Goal: Task Accomplishment & Management: Use online tool/utility

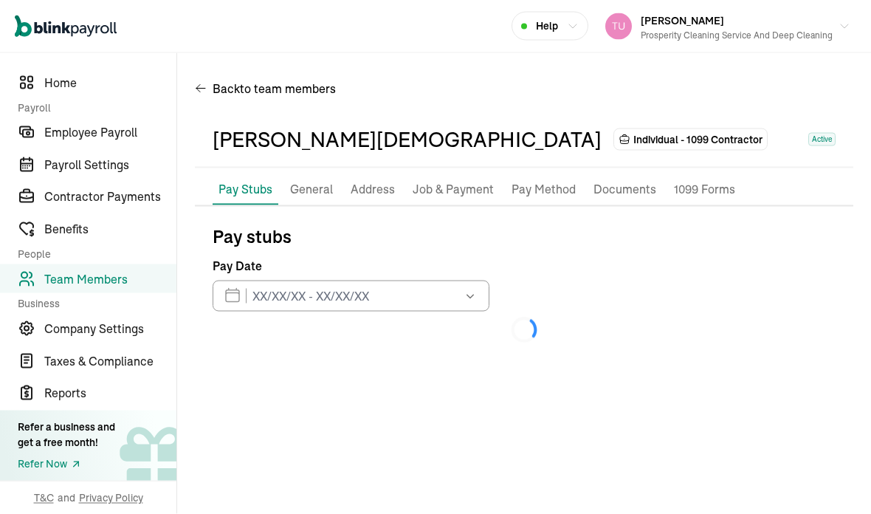
scroll to position [59, 0]
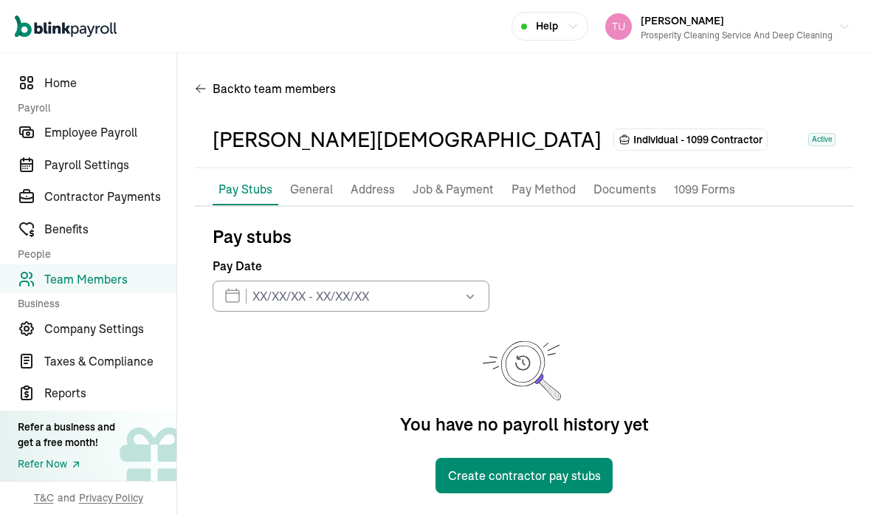
click at [151, 205] on span "Contractor Payments" at bounding box center [110, 196] width 132 height 18
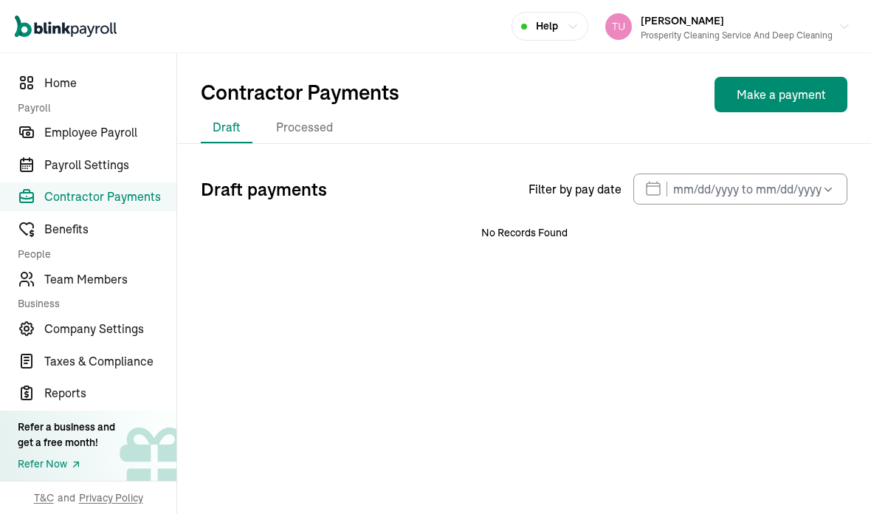
click at [159, 205] on span "Contractor Payments" at bounding box center [110, 196] width 132 height 18
click at [137, 212] on link "Contractor Payments" at bounding box center [88, 197] width 176 height 30
click at [144, 204] on span "Contractor Payments" at bounding box center [110, 196] width 132 height 18
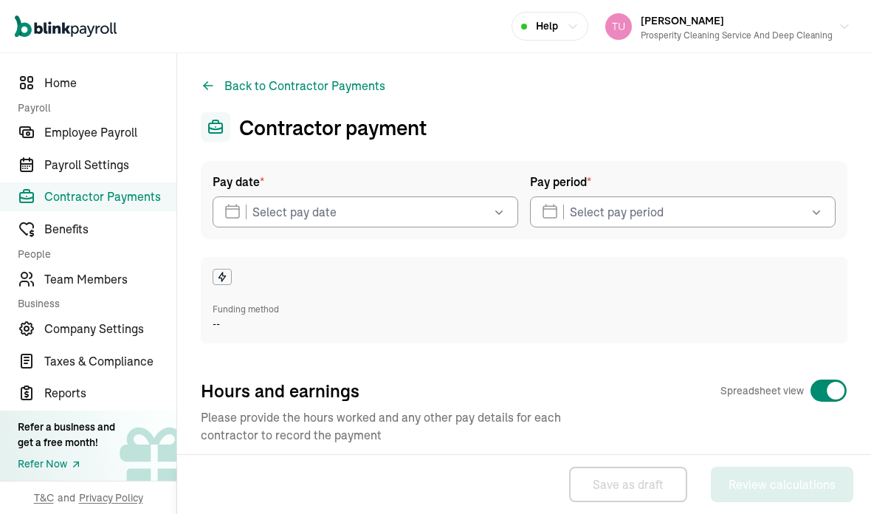
select select "direct_deposit"
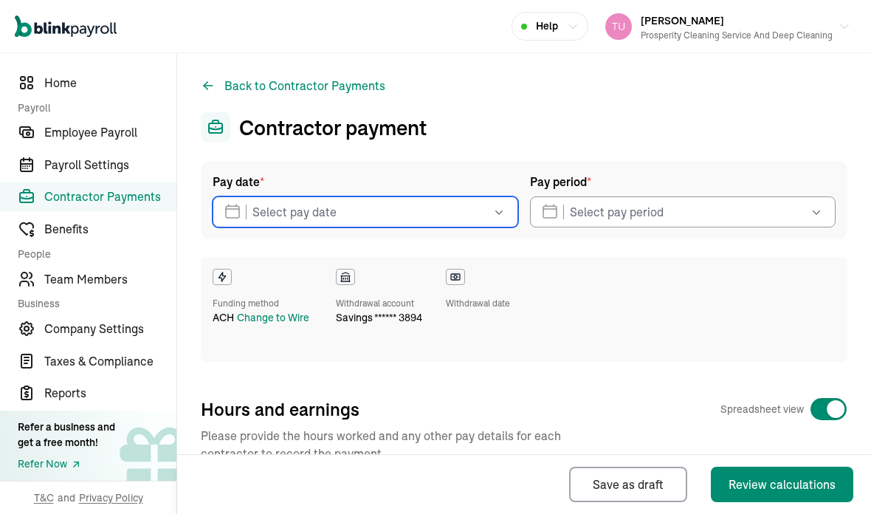
click at [474, 211] on input "text" at bounding box center [365, 211] width 305 height 31
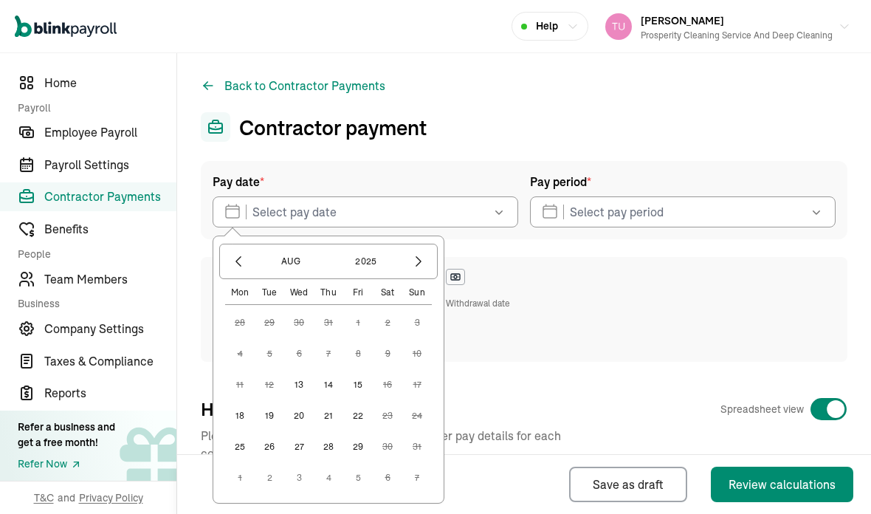
click at [308, 379] on button "13" at bounding box center [299, 385] width 30 height 30
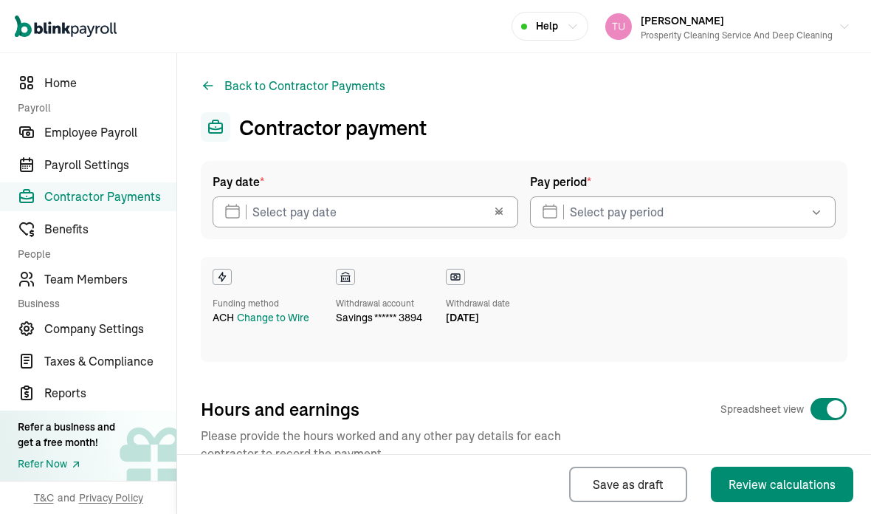
type input "[DATE]"
click at [508, 213] on button "button" at bounding box center [509, 211] width 18 height 31
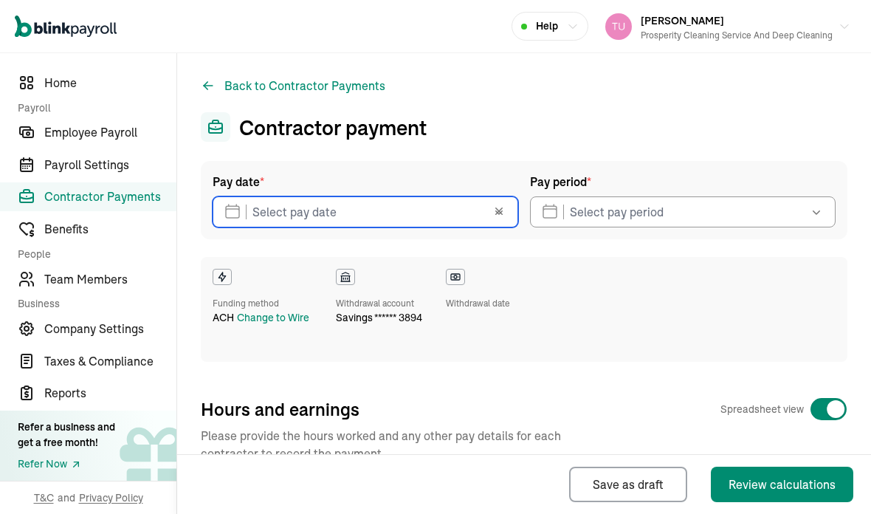
click at [451, 205] on input "text" at bounding box center [365, 211] width 305 height 31
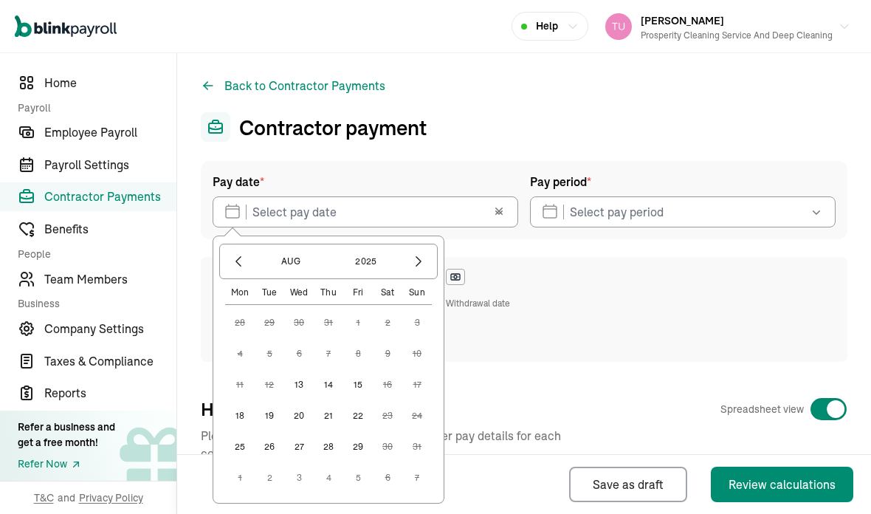
click at [305, 381] on button "13" at bounding box center [299, 385] width 30 height 30
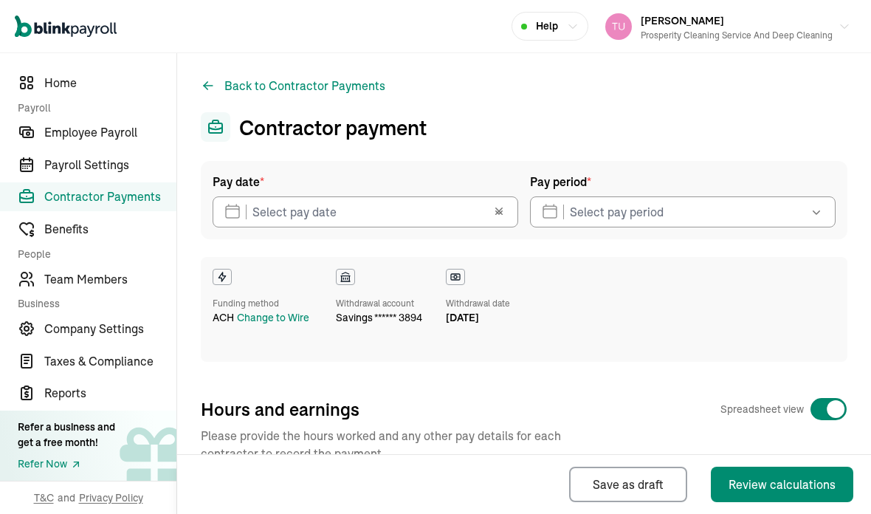
type input "[DATE]"
click at [820, 209] on icon "button" at bounding box center [816, 211] width 15 height 15
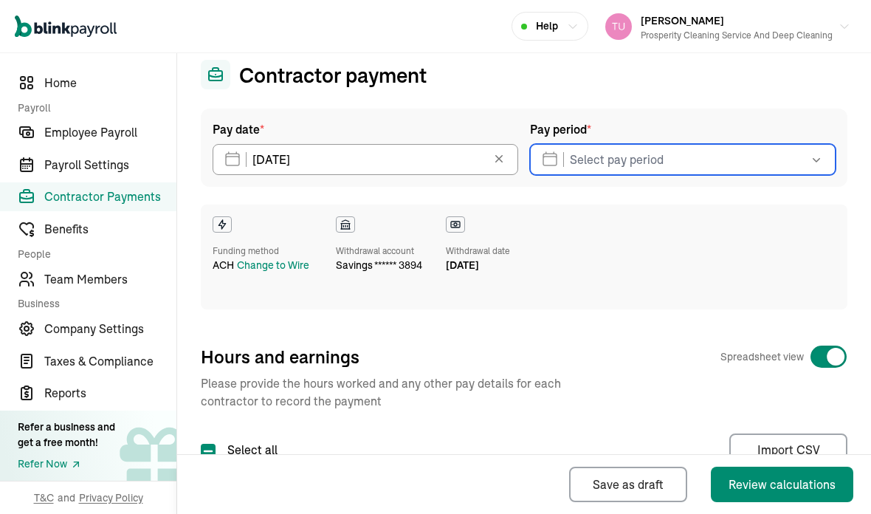
scroll to position [48, 0]
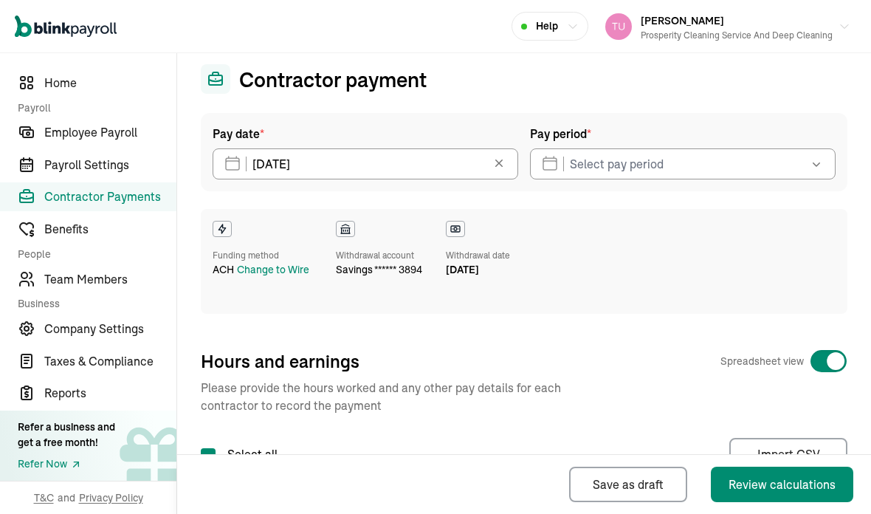
click at [826, 167] on button "button" at bounding box center [814, 163] width 41 height 31
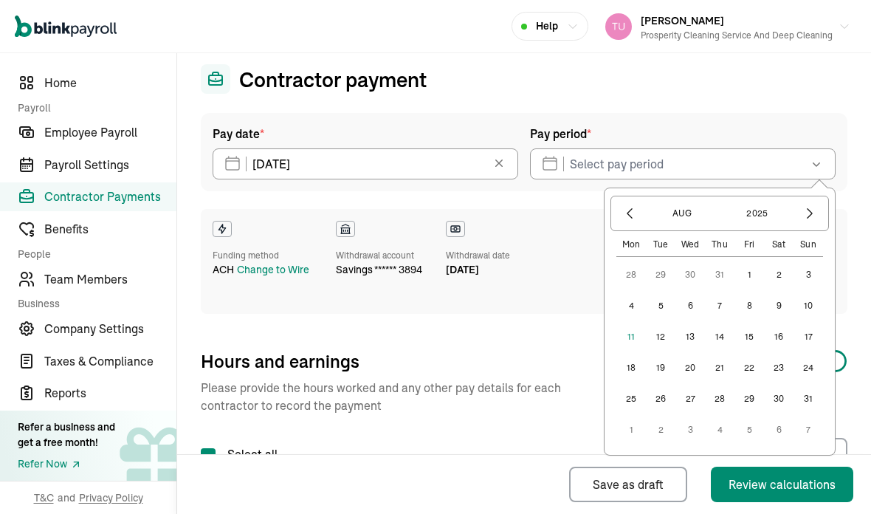
click at [626, 214] on icon "button" at bounding box center [629, 213] width 15 height 15
click at [782, 338] on button "19" at bounding box center [779, 337] width 30 height 30
click at [754, 397] on button "1" at bounding box center [749, 399] width 30 height 30
type input "[DATE] - [DATE]"
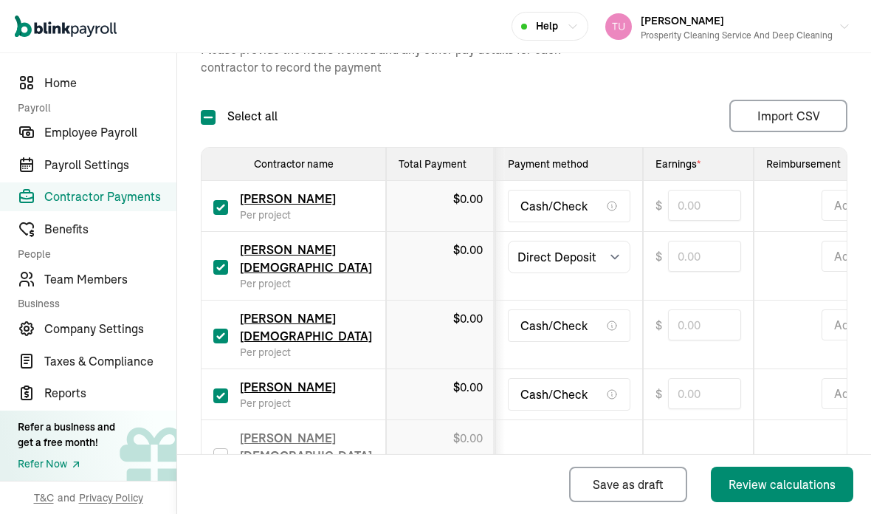
scroll to position [385, 0]
click at [226, 198] on label at bounding box center [220, 207] width 15 height 18
click at [226, 201] on input "checkbox" at bounding box center [220, 208] width 15 height 15
checkbox input "false"
type input "0.00"
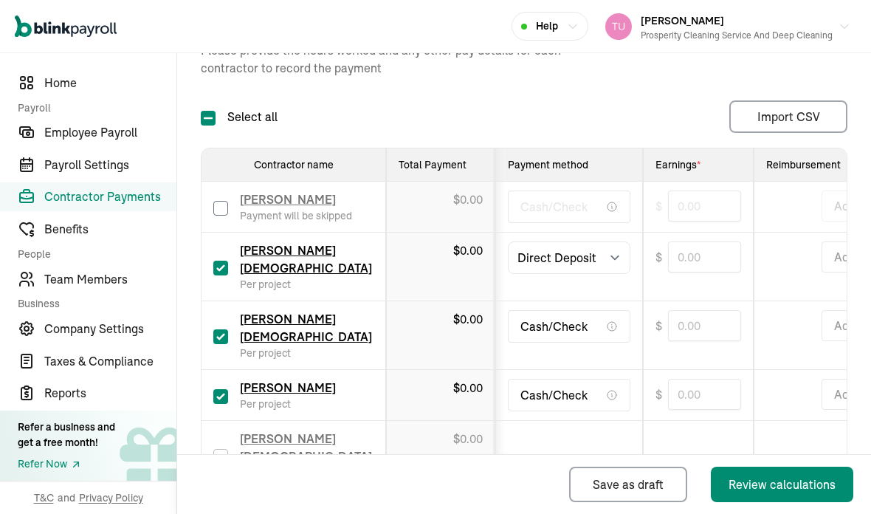
click at [223, 329] on input "checkbox" at bounding box center [220, 336] width 15 height 15
checkbox input "false"
type input "0.00"
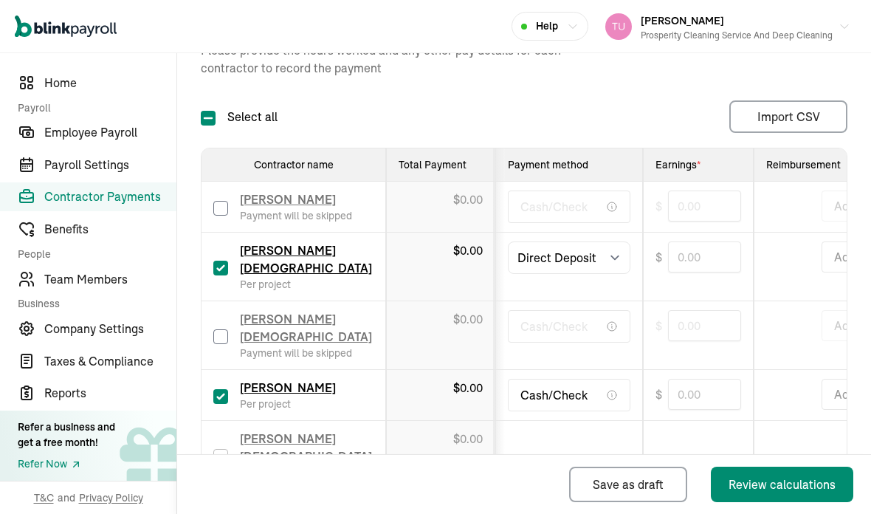
click at [221, 389] on input "checkbox" at bounding box center [220, 396] width 15 height 15
checkbox input "false"
type input "0.00"
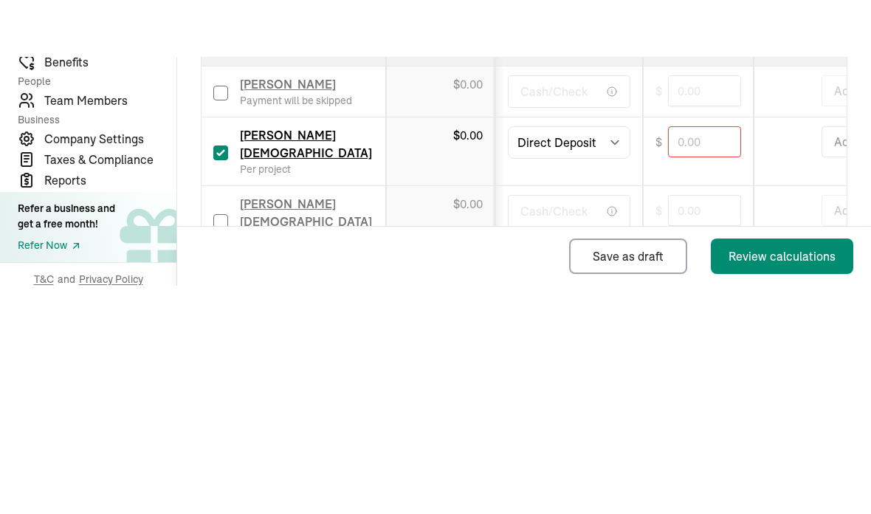
click at [804, 310] on div "Add" at bounding box center [827, 325] width 122 height 31
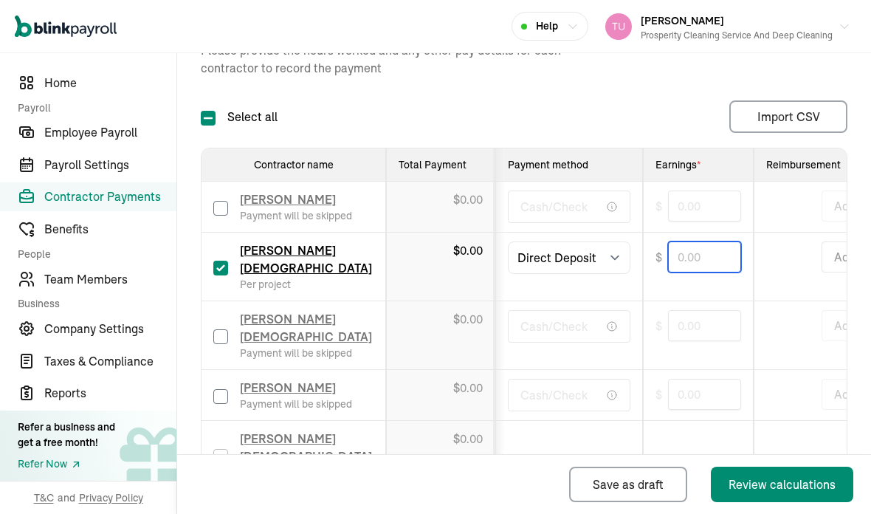
click at [714, 241] on input "text" at bounding box center [704, 256] width 73 height 31
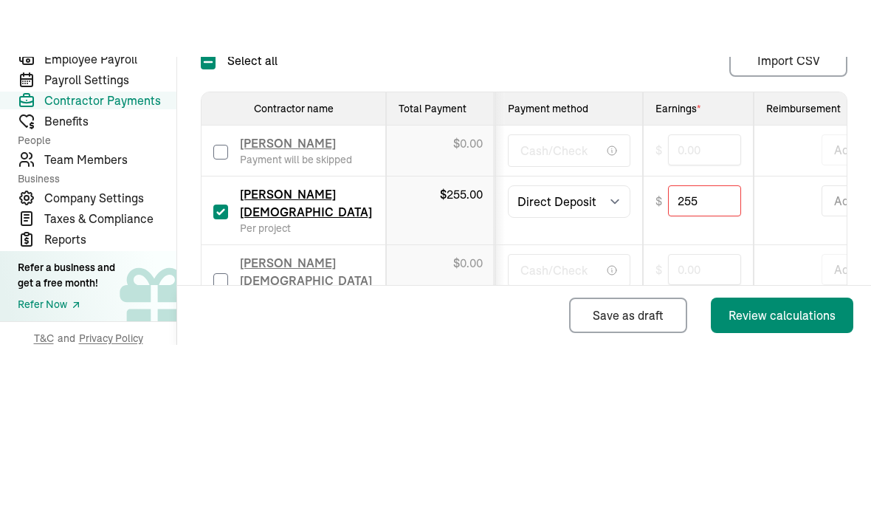
click at [797, 310] on div "Add" at bounding box center [827, 325] width 122 height 31
type input "255.00"
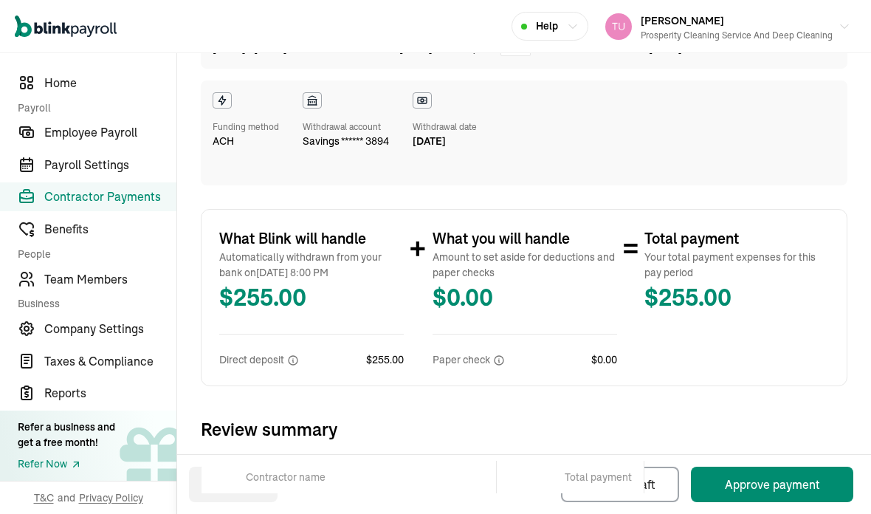
scroll to position [183, 0]
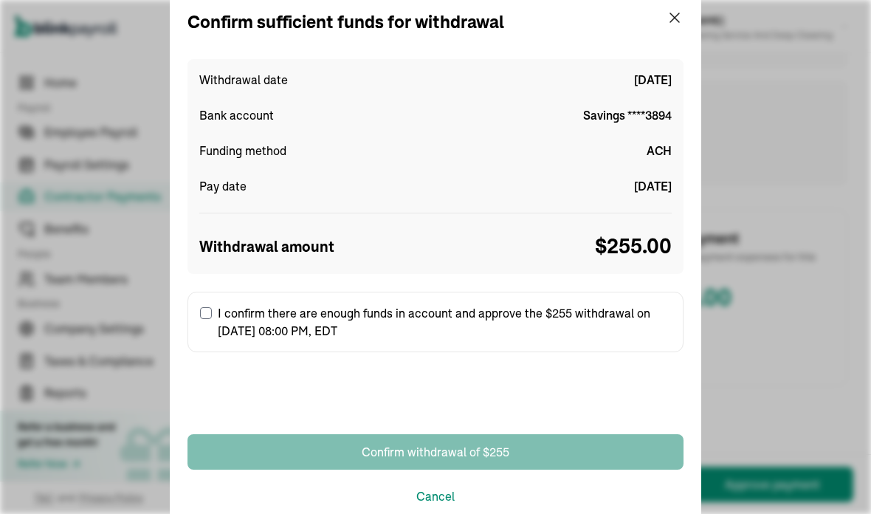
click at [195, 315] on label "I confirm there are enough funds in account and approve the $255 withdrawal on …" at bounding box center [435, 321] width 496 height 61
click at [200, 315] on input "I confirm there are enough funds in account and approve the $255 withdrawal on …" at bounding box center [206, 313] width 12 height 12
checkbox input "true"
